Goal: Task Accomplishment & Management: Manage account settings

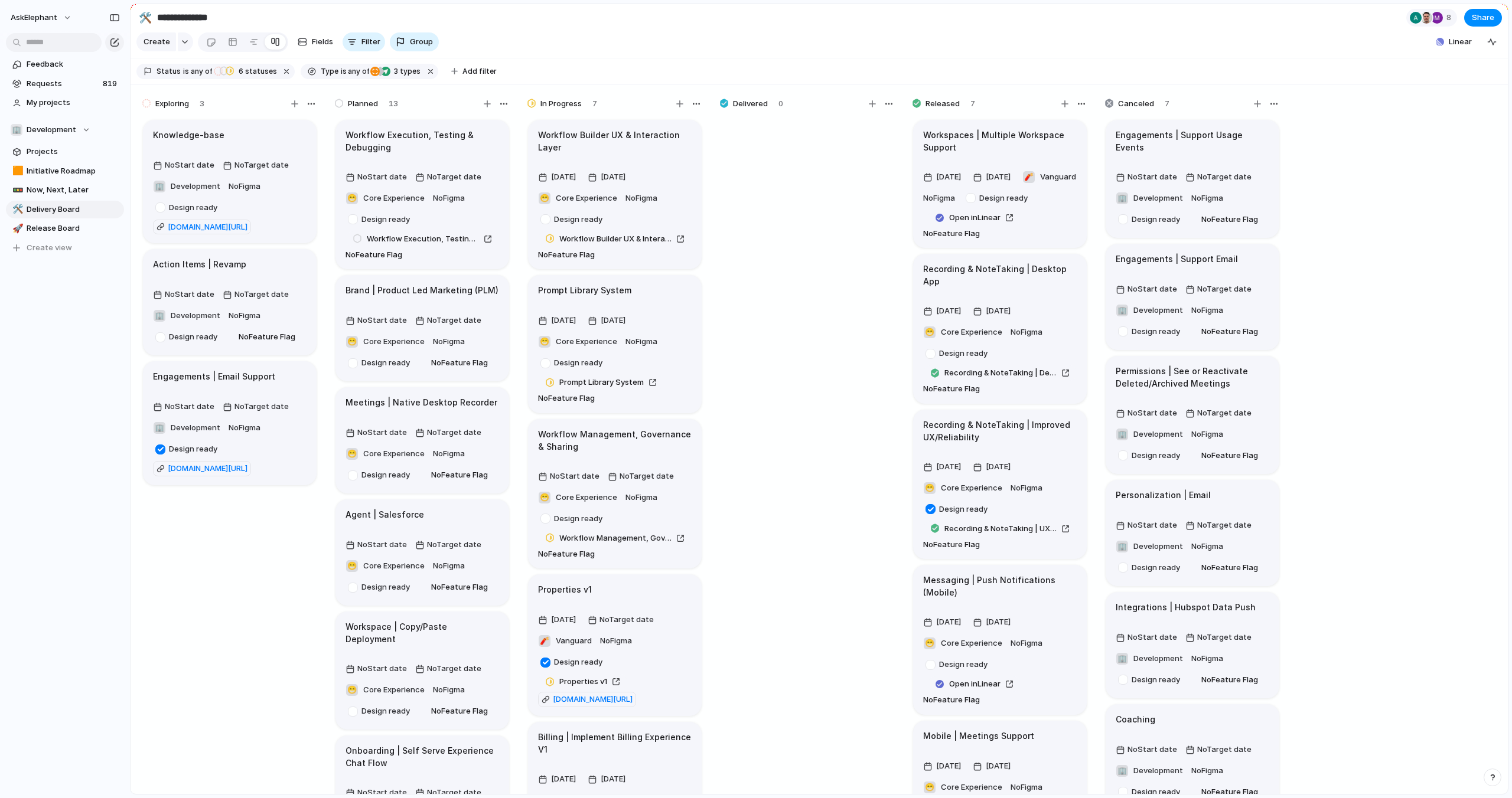
scroll to position [206, 0]
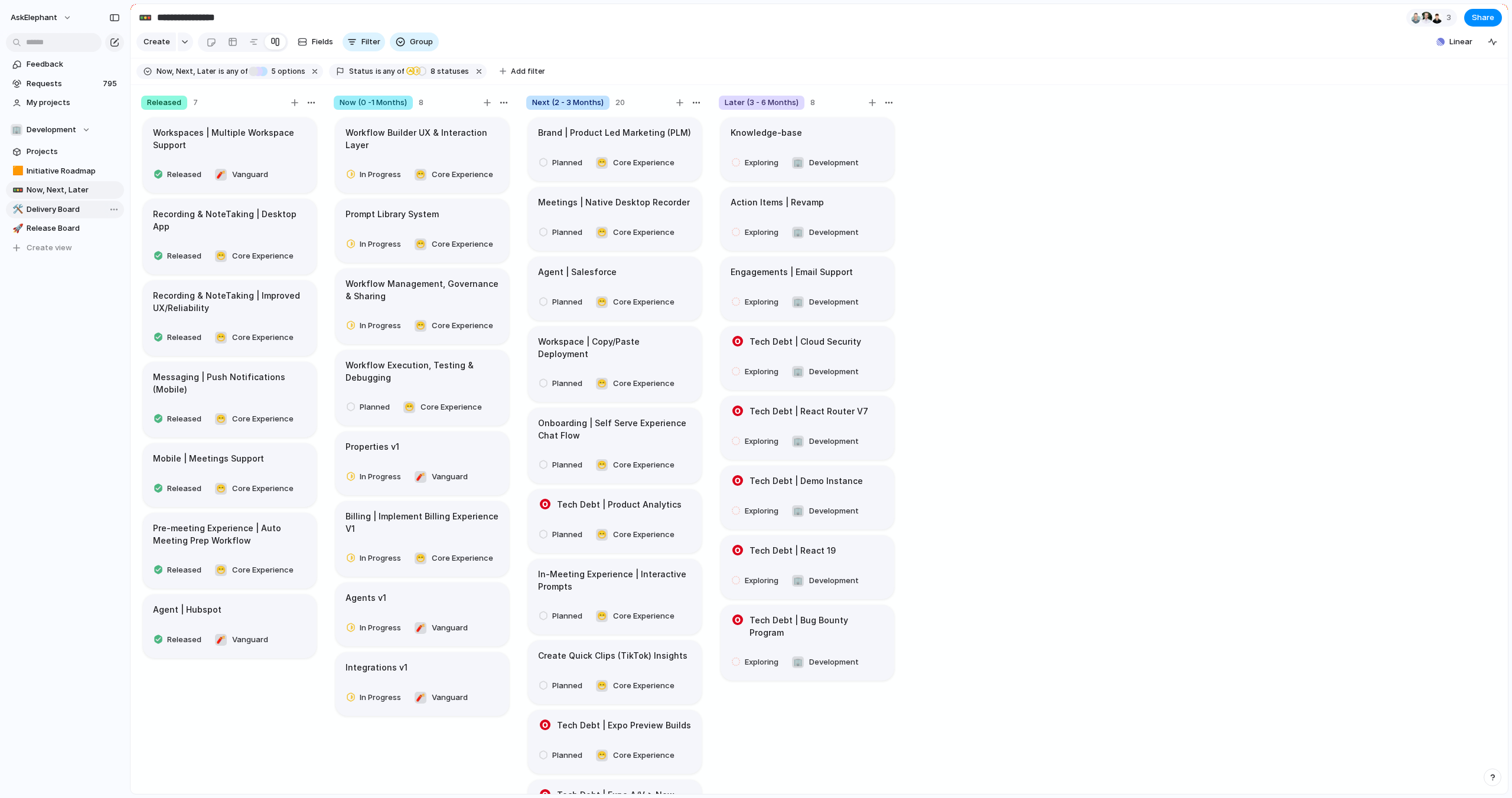
click at [72, 208] on span "Delivery Board" at bounding box center [73, 209] width 94 height 12
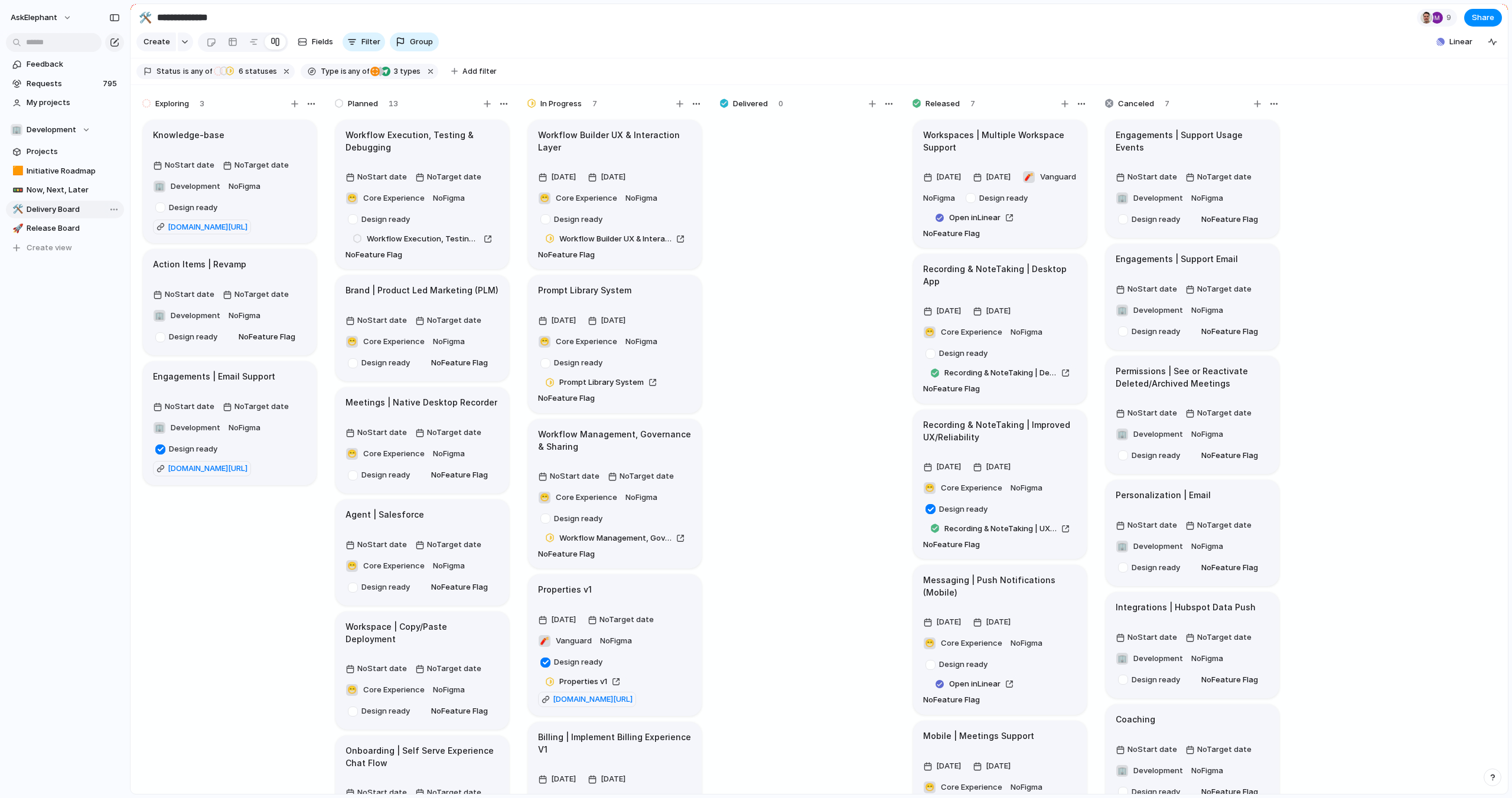
type input "**********"
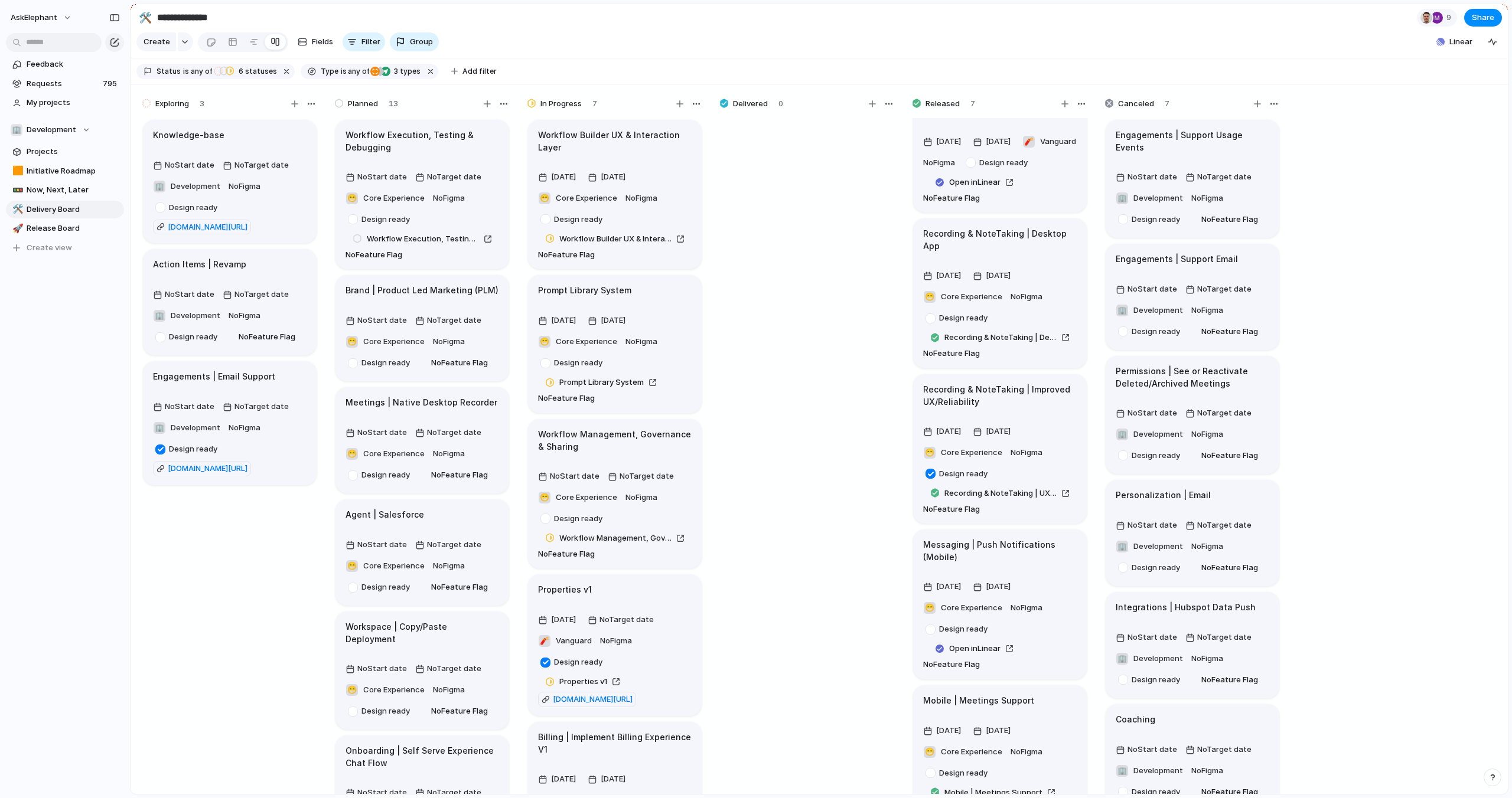
scroll to position [37, 0]
click at [1023, 571] on article "Messaging | Push Notifications (Mobile) 16 June 7 August 😁 Core Experience No F…" at bounding box center [1000, 603] width 173 height 150
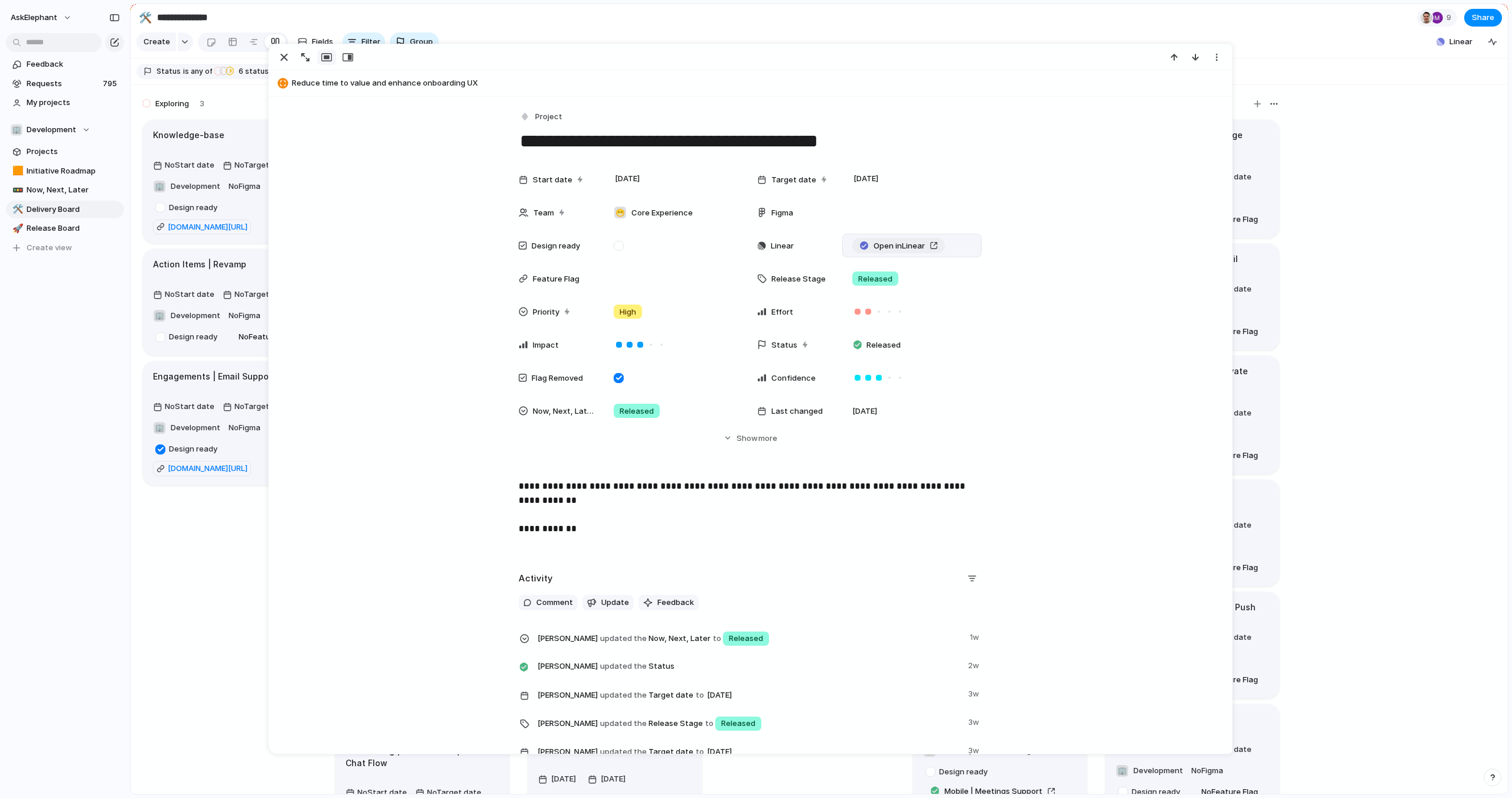
click at [877, 249] on span "Open in Linear" at bounding box center [899, 246] width 51 height 12
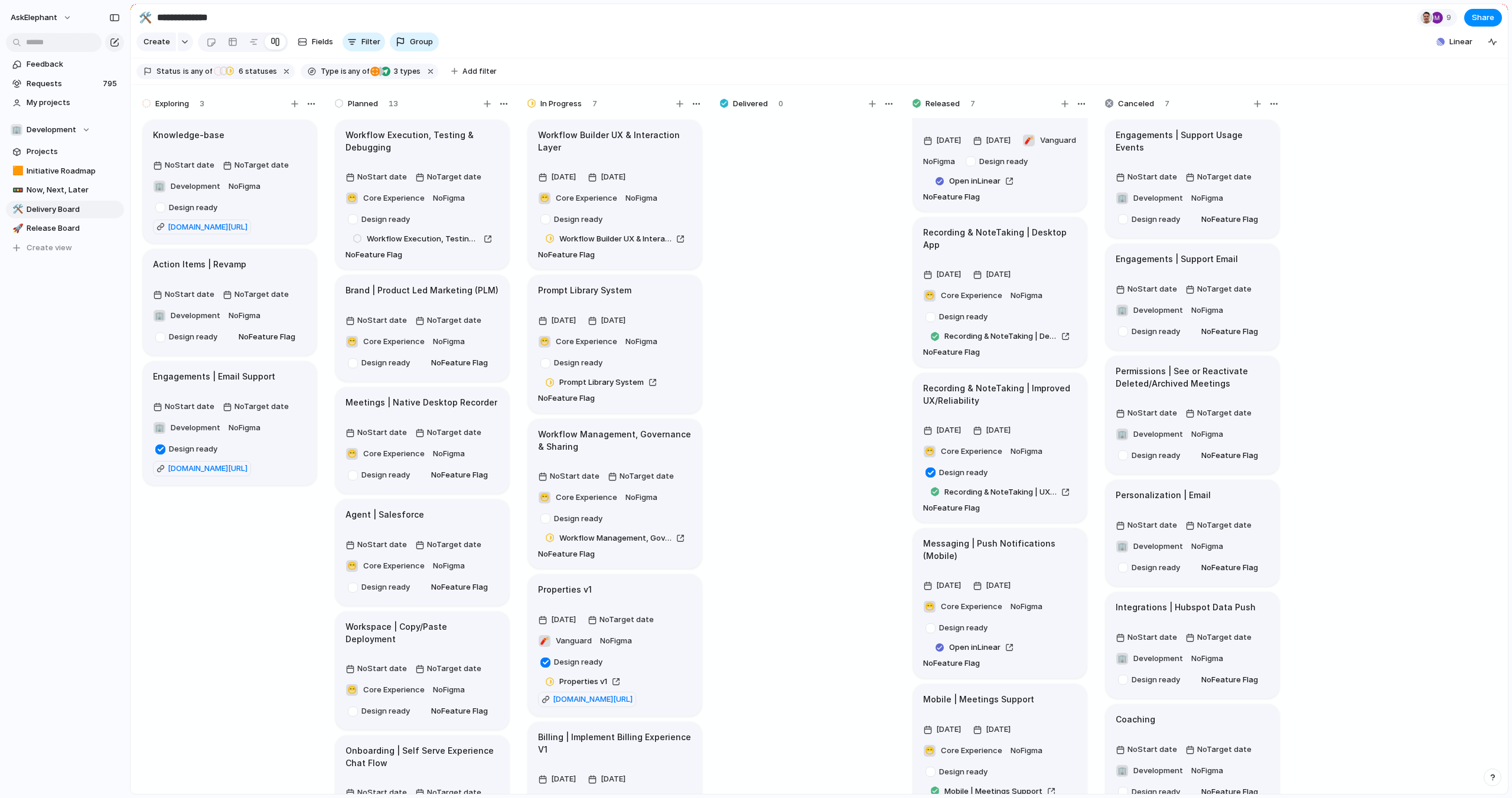
click at [837, 22] on section "**********" at bounding box center [819, 18] width 1377 height 26
click at [312, 41] on span "Fields" at bounding box center [322, 42] width 21 height 12
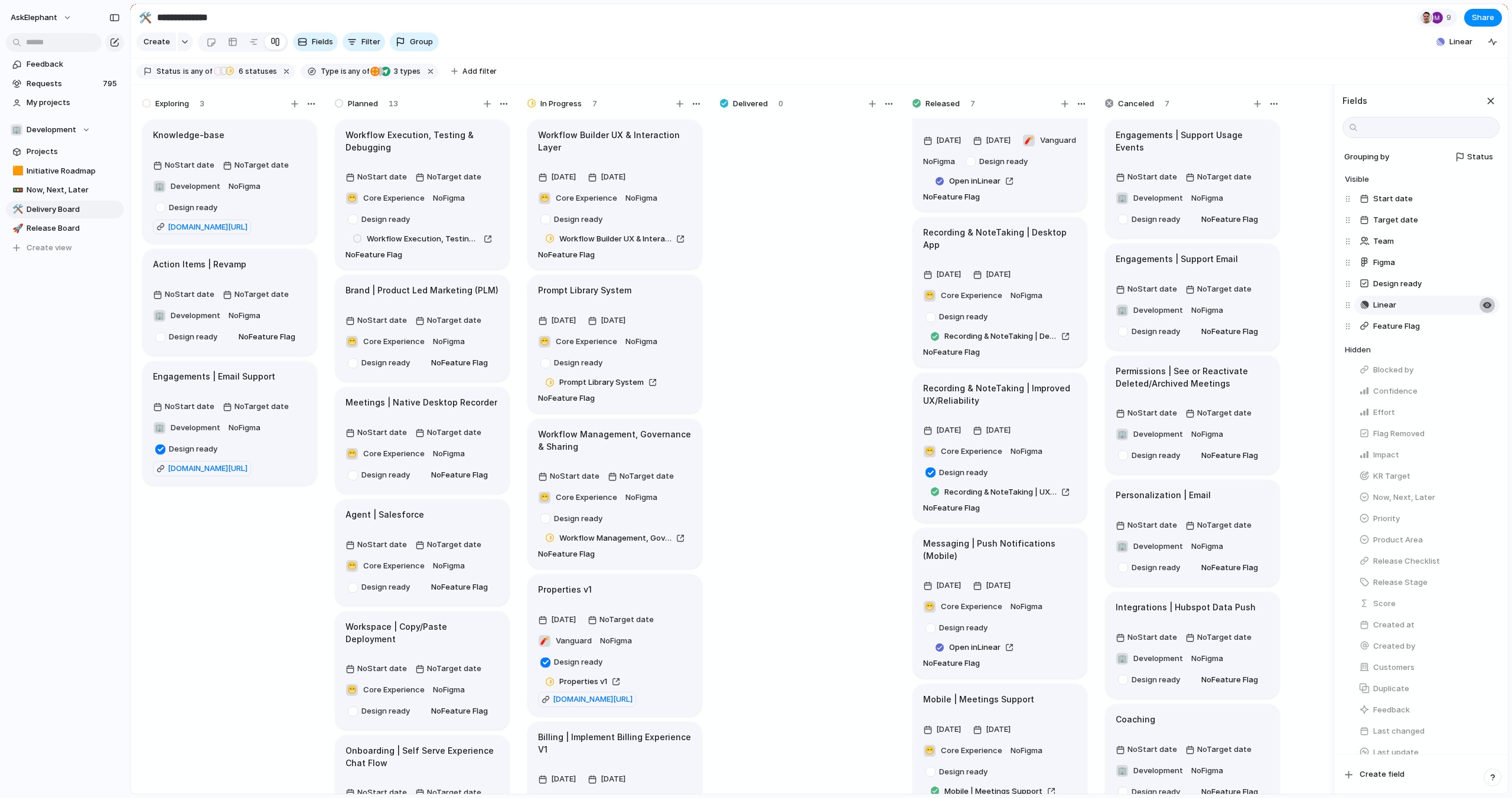
click at [1491, 285] on button "button" at bounding box center [1487, 284] width 15 height 15
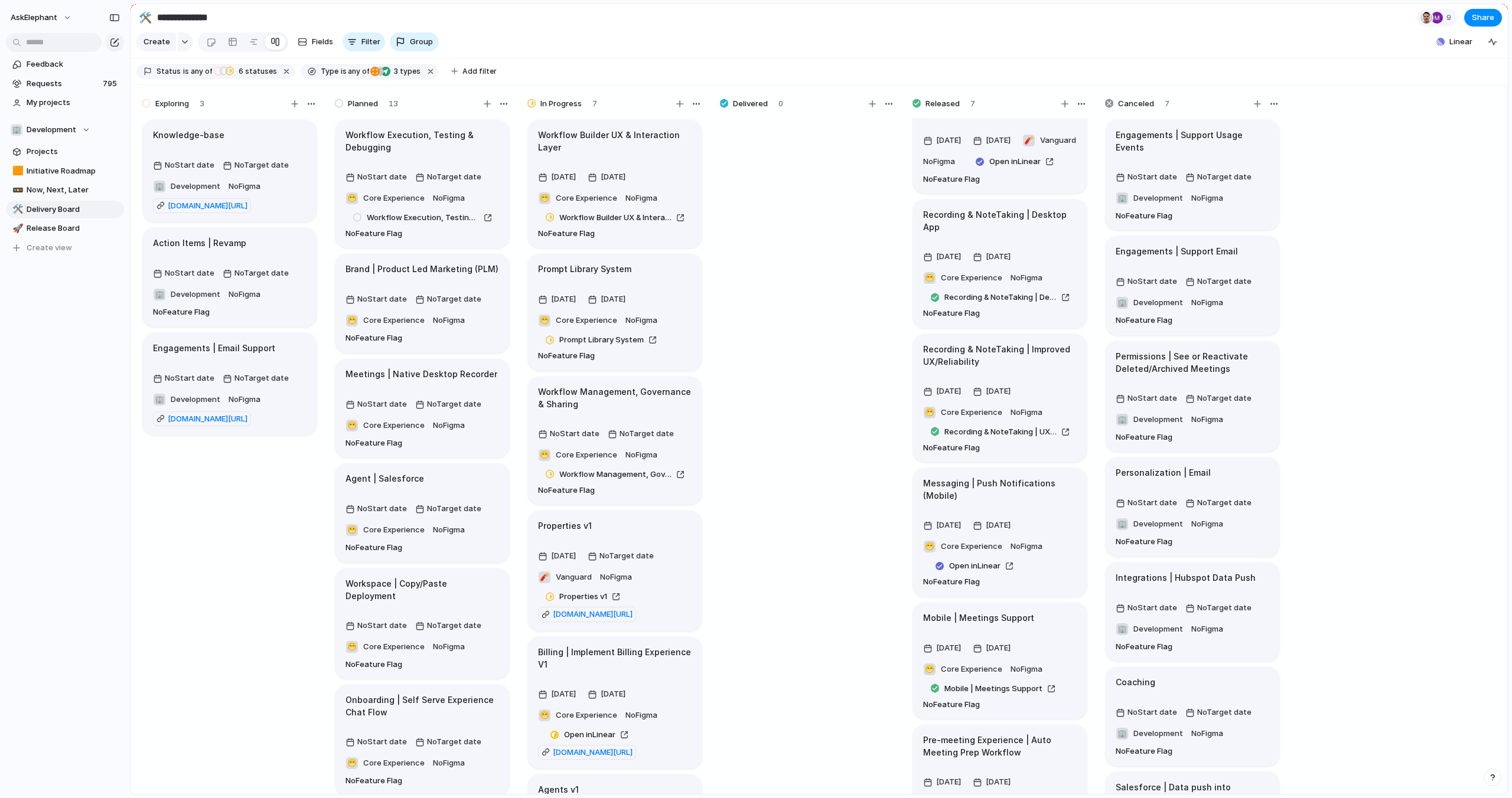
click at [1333, 65] on section "Status is any of Exploring Planned In Progress Delivered Released Canceled 6 st…" at bounding box center [819, 72] width 1377 height 26
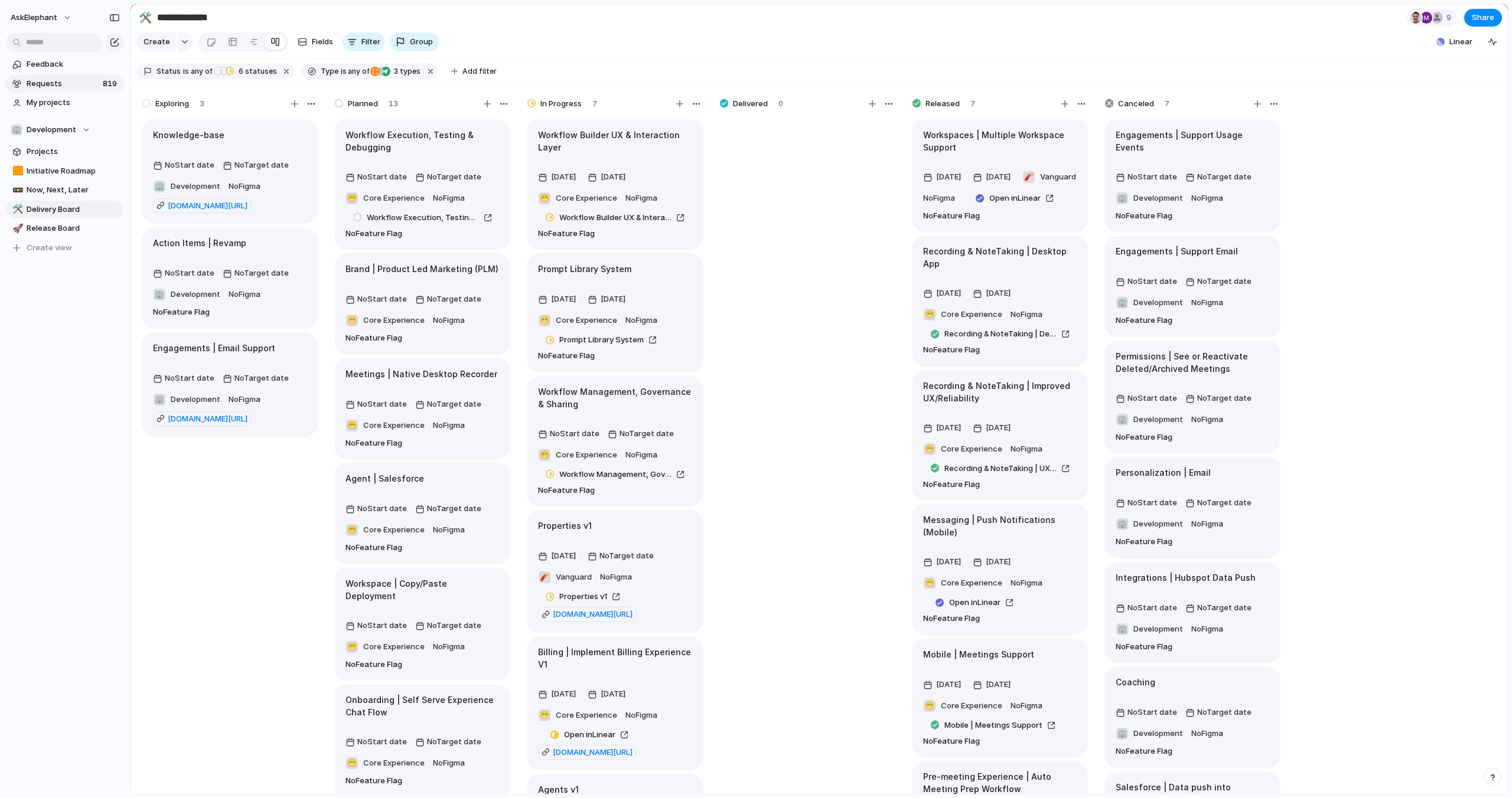
click at [62, 85] on span "Requests" at bounding box center [62, 84] width 72 height 12
